Goal: Transaction & Acquisition: Purchase product/service

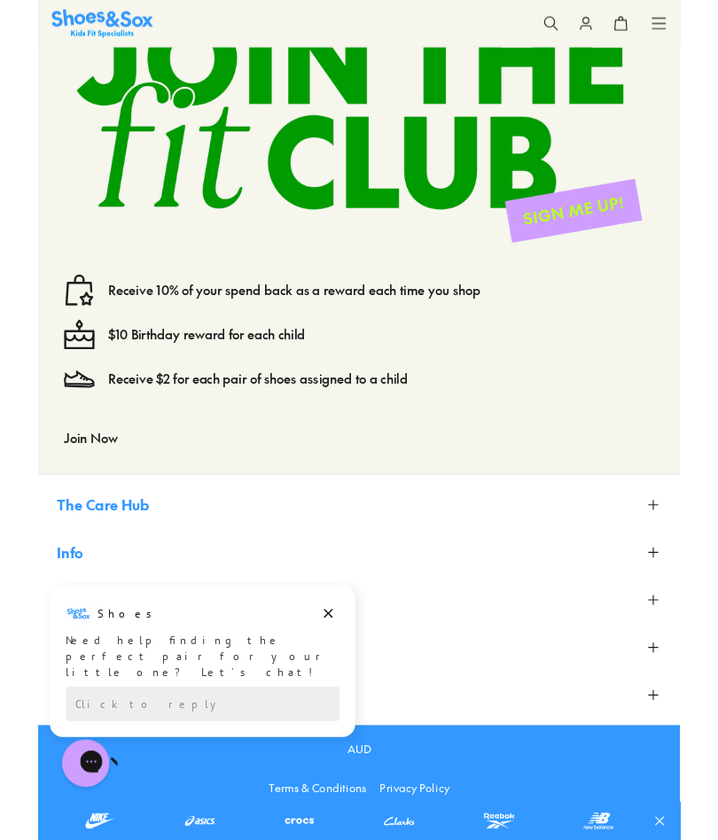
scroll to position [10810, 0]
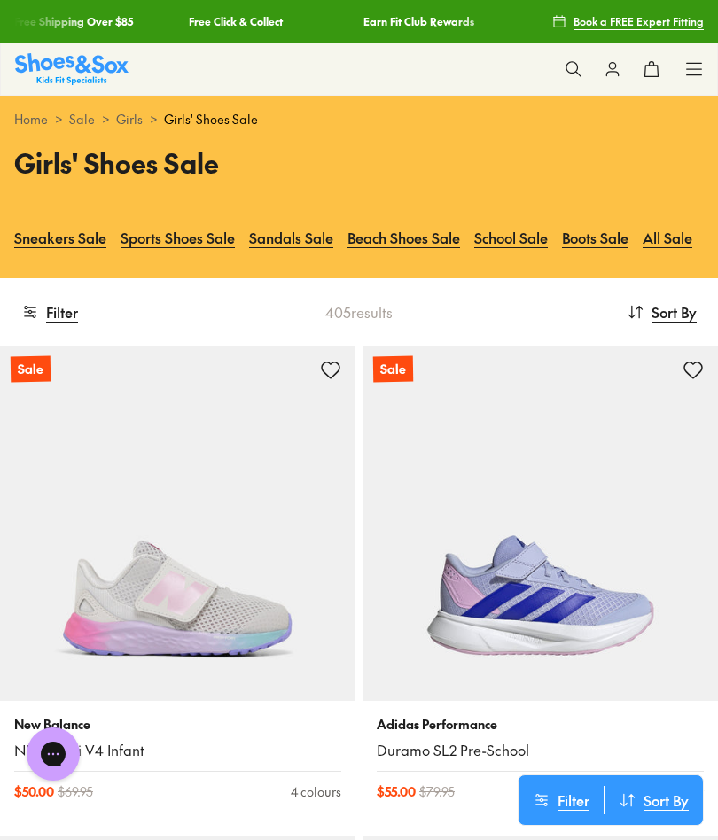
click at [679, 245] on link "All Sale" at bounding box center [667, 237] width 50 height 39
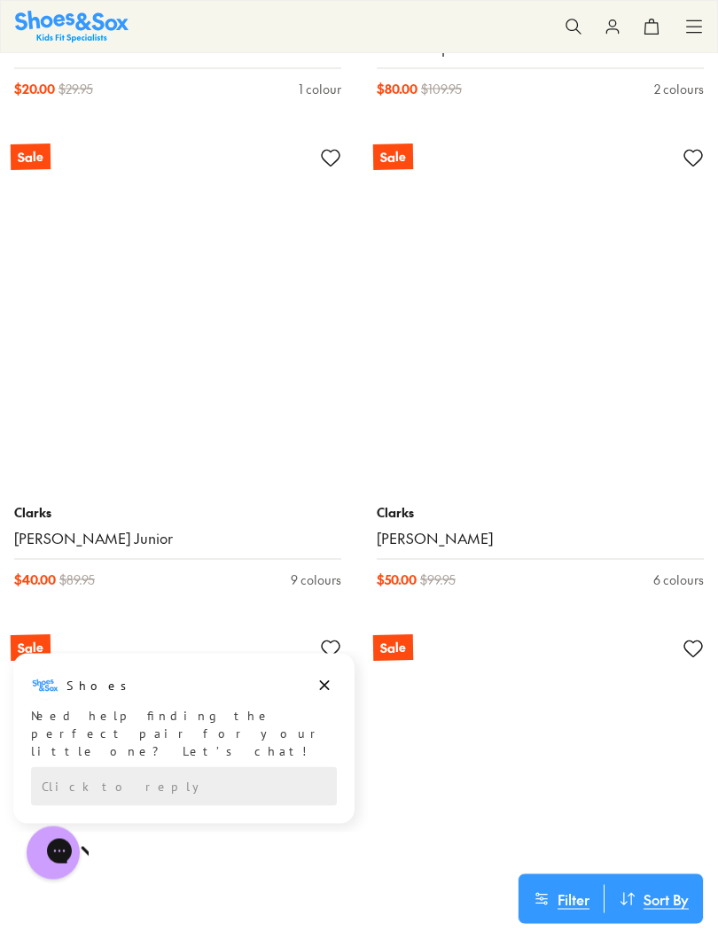
scroll to position [14432, 0]
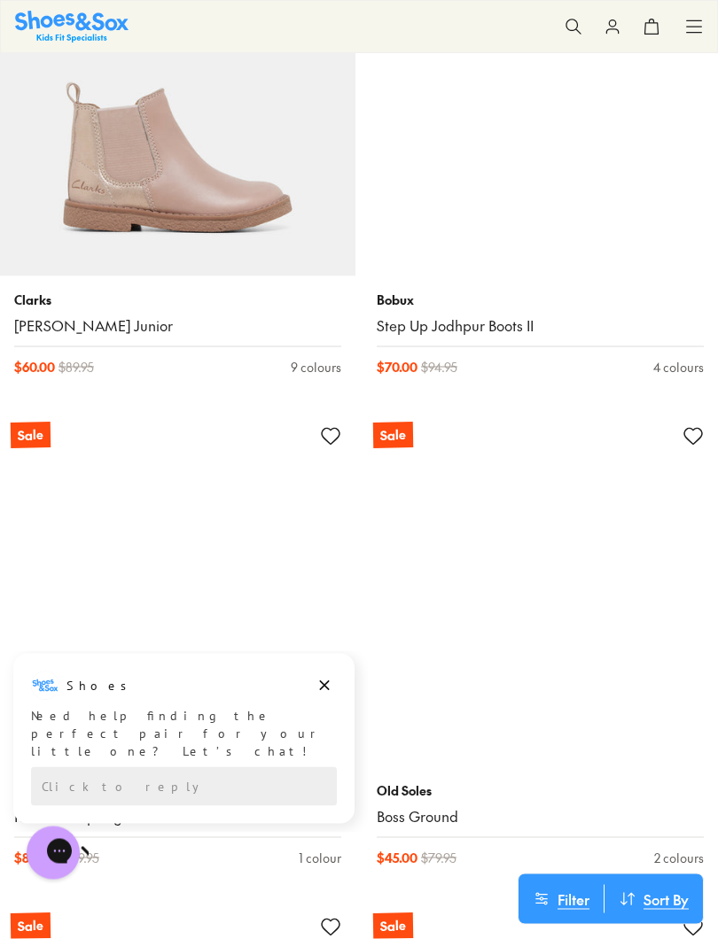
scroll to position [20052, 0]
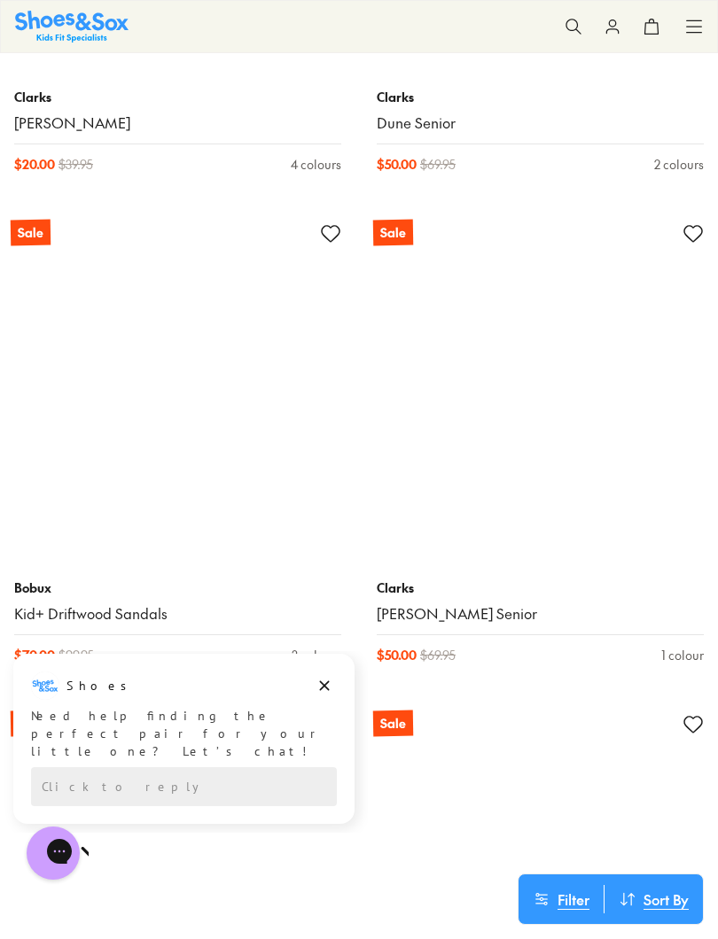
scroll to position [29089, 0]
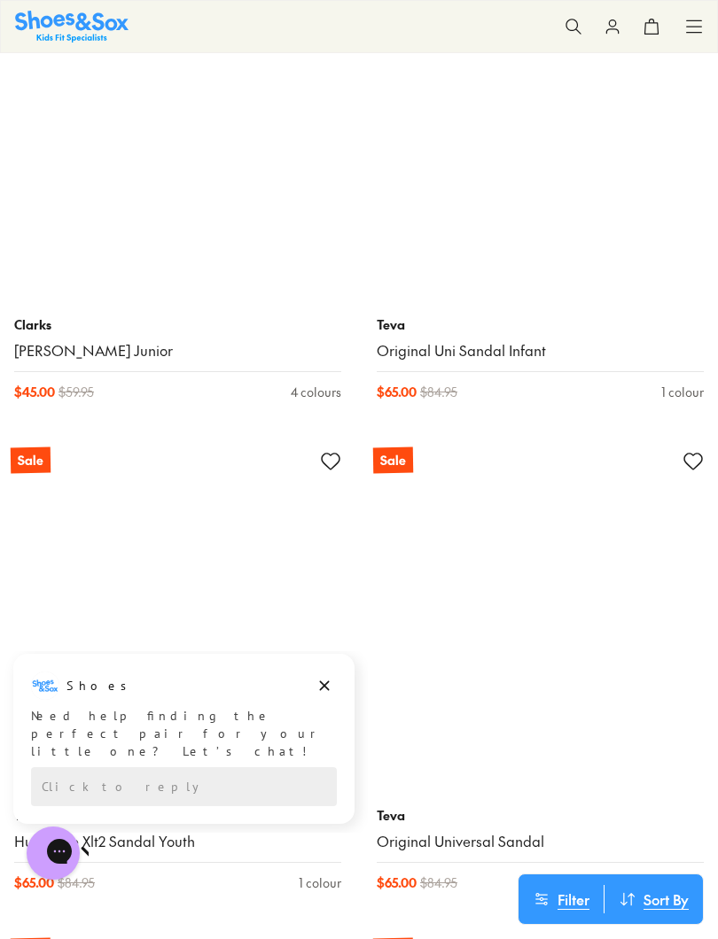
scroll to position [36713, 0]
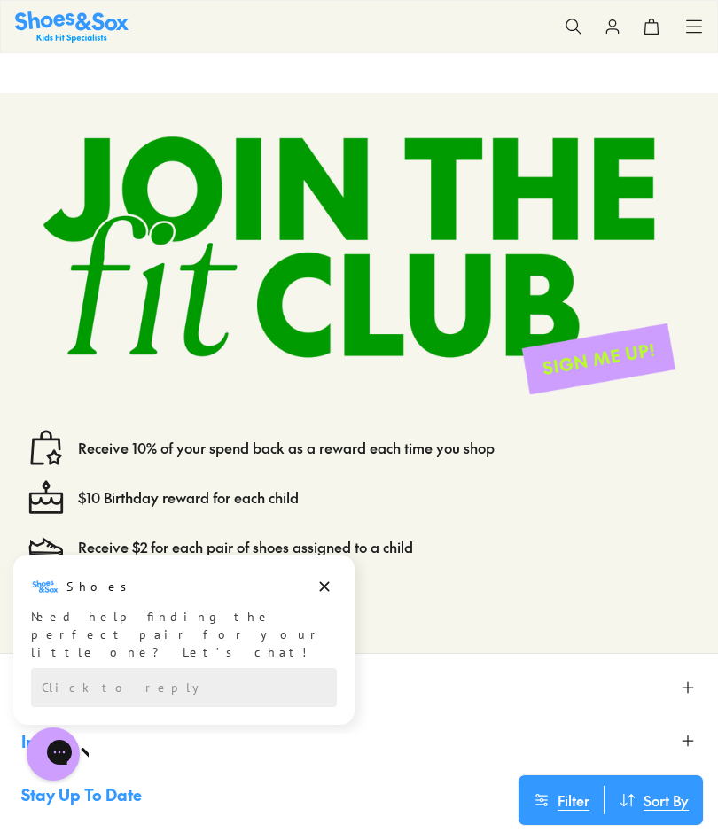
scroll to position [39830, 0]
